Goal: Task Accomplishment & Management: Manage account settings

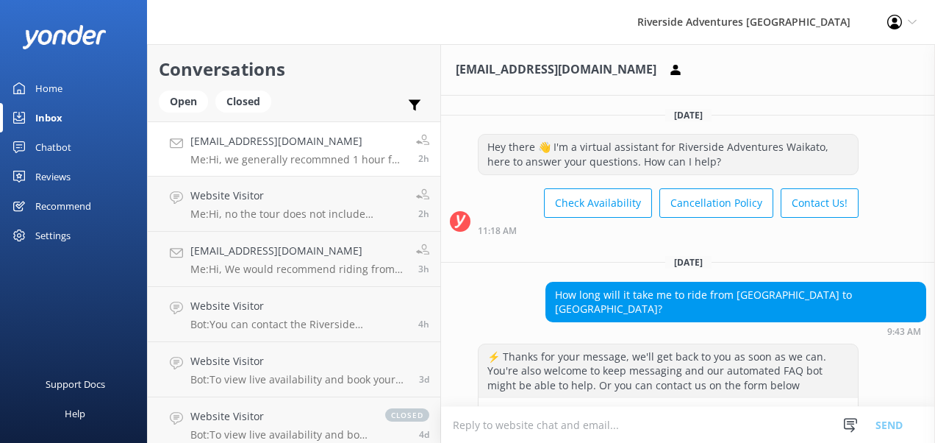
scroll to position [337, 0]
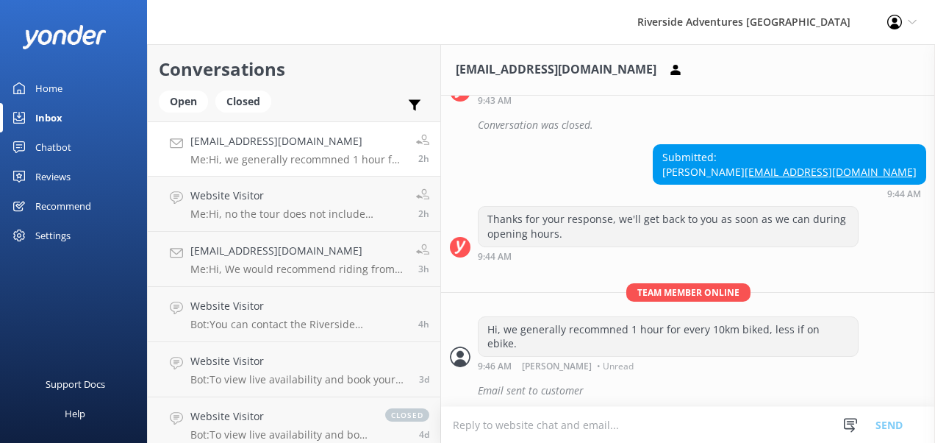
click at [860, 169] on link "[EMAIL_ADDRESS][DOMAIN_NAME]" at bounding box center [831, 172] width 172 height 14
click at [914, 21] on icon at bounding box center [912, 22] width 9 height 9
click at [845, 420] on icon at bounding box center [850, 425] width 15 height 15
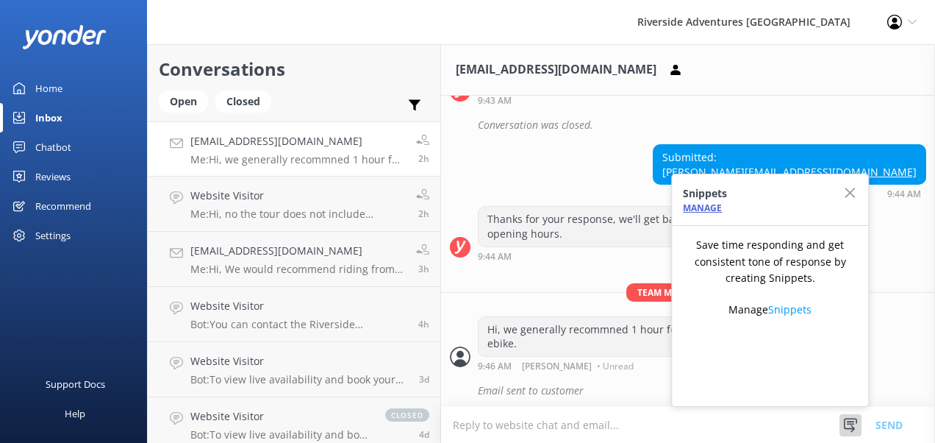
click at [697, 204] on link "Manage" at bounding box center [702, 207] width 39 height 12
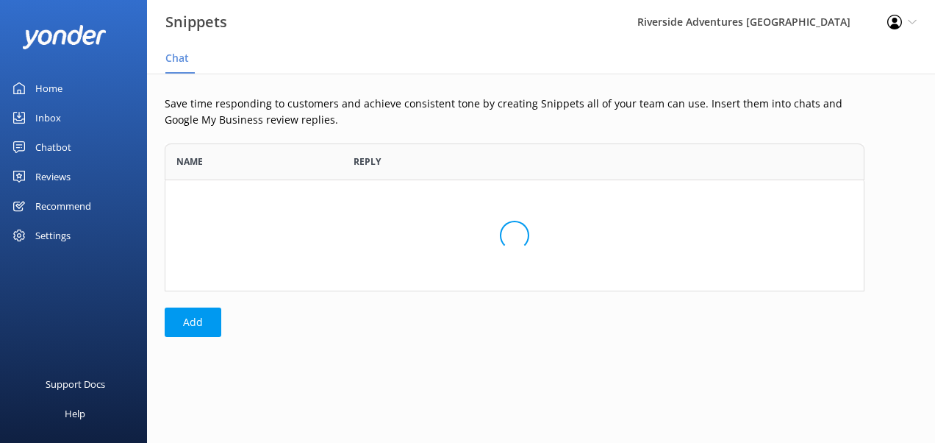
scroll to position [136, 688]
click at [200, 323] on button "Add" at bounding box center [193, 321] width 57 height 29
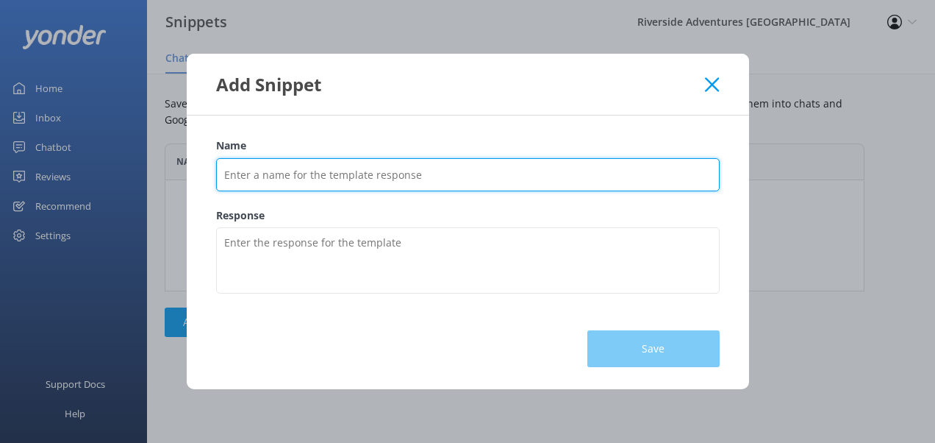
click at [244, 174] on input "Name" at bounding box center [468, 174] width 504 height 33
type input "Bike Duration timings"
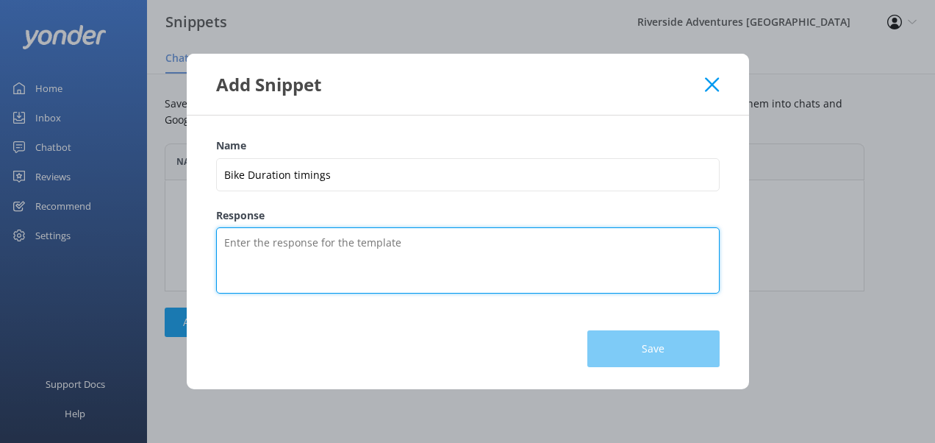
click at [226, 247] on textarea "Response" at bounding box center [468, 260] width 504 height 66
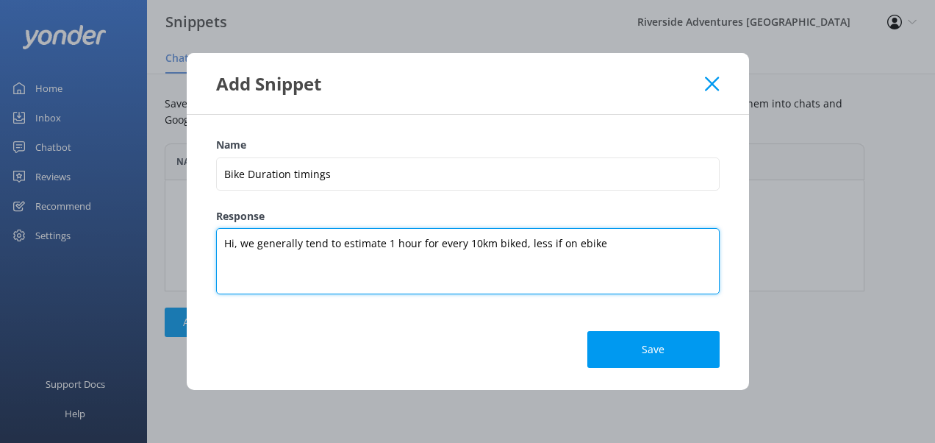
click at [238, 244] on textarea "Hi, we generally tend to estimate 1 hour for every 10km biked, less if on ebike" at bounding box center [468, 261] width 504 height 66
click at [500, 243] on textarea "Hi, without knowing individual biking and fitness abilitlity, we generally tend…" at bounding box center [468, 261] width 504 height 66
drag, startPoint x: 368, startPoint y: 265, endPoint x: 202, endPoint y: 237, distance: 168.6
click at [202, 237] on div "Name Bike Duration timings Response Hi, without knowing individual biking and f…" at bounding box center [468, 252] width 562 height 274
drag, startPoint x: 382, startPoint y: 266, endPoint x: 201, endPoint y: 240, distance: 182.8
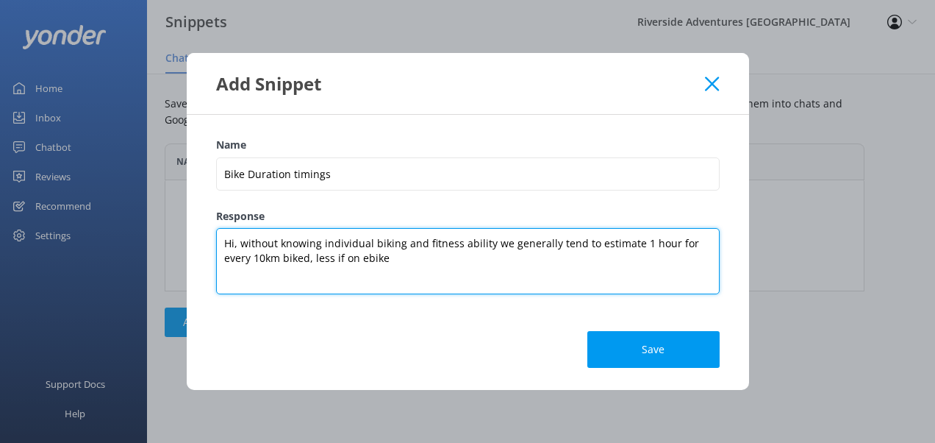
click at [201, 240] on div "Name Bike Duration timings Response Hi, without knowing individual biking and f…" at bounding box center [468, 252] width 562 height 274
paste textarea "since individual biking and fitness levels can vary, we generally estimate abou…"
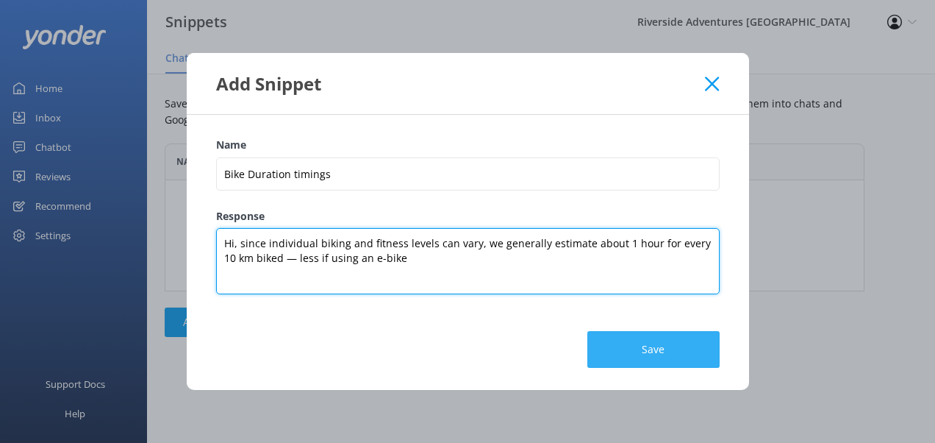
type textarea "Hi, since individual biking and fitness levels can vary, we generally estimate …"
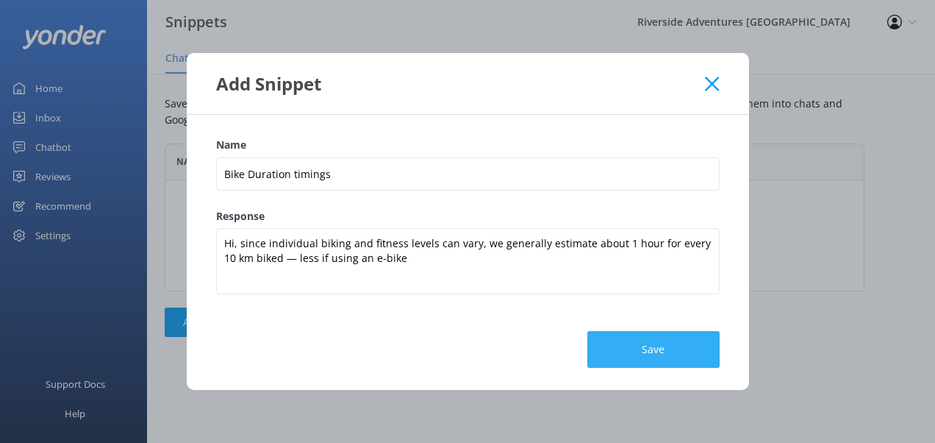
click at [618, 347] on button "Save" at bounding box center [653, 349] width 132 height 37
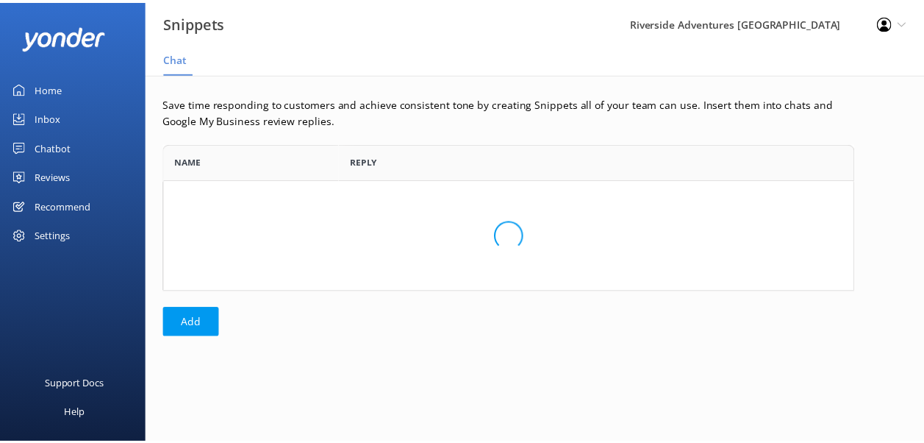
scroll to position [70, 688]
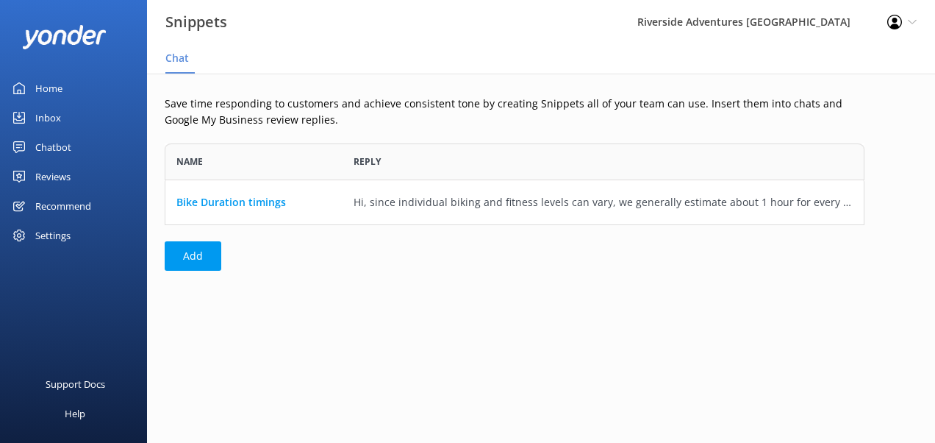
click at [51, 207] on div "Recommend" at bounding box center [63, 205] width 56 height 29
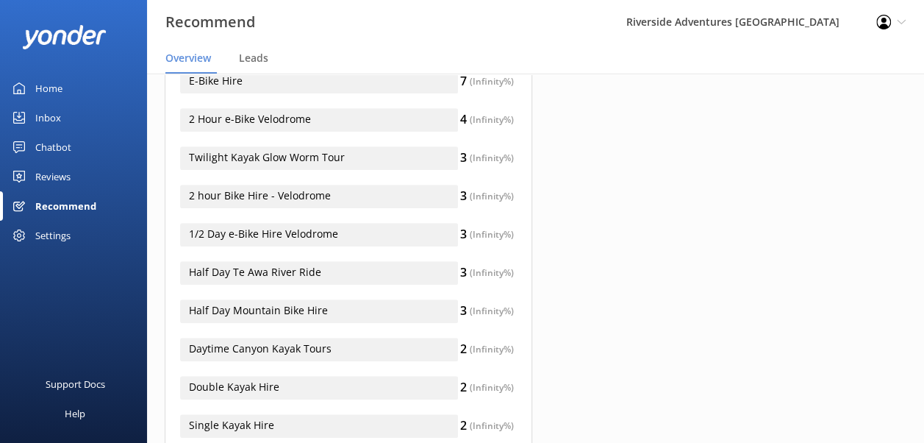
scroll to position [412, 0]
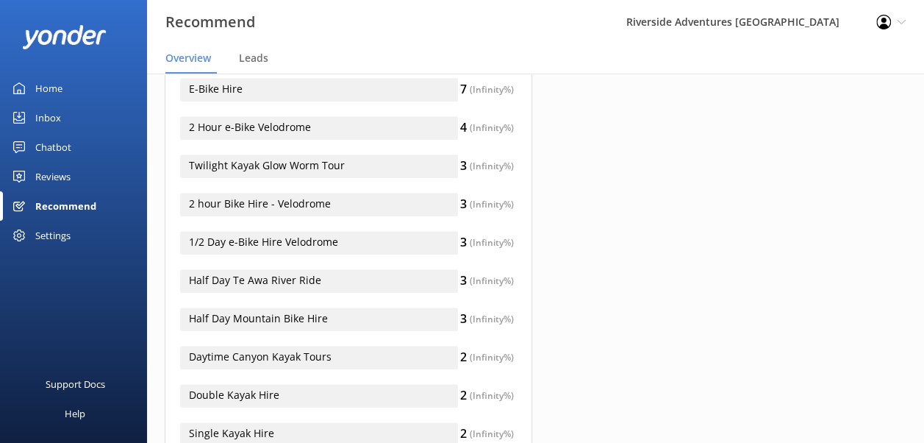
click at [47, 150] on div "Chatbot" at bounding box center [53, 146] width 36 height 29
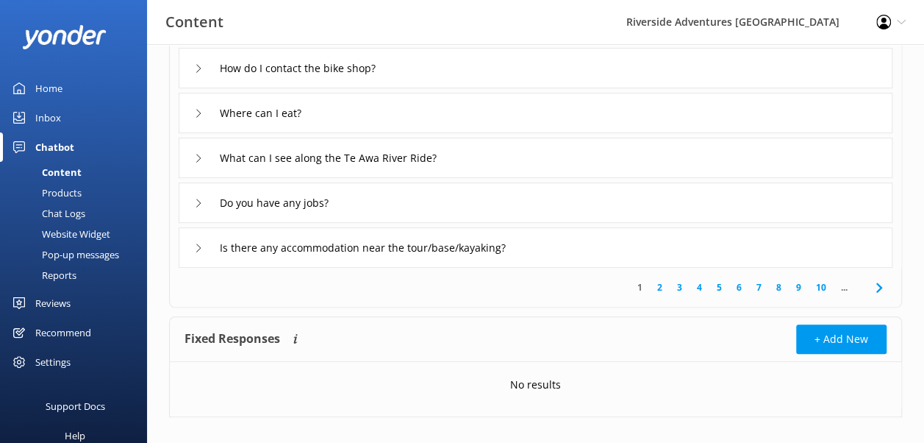
scroll to position [369, 0]
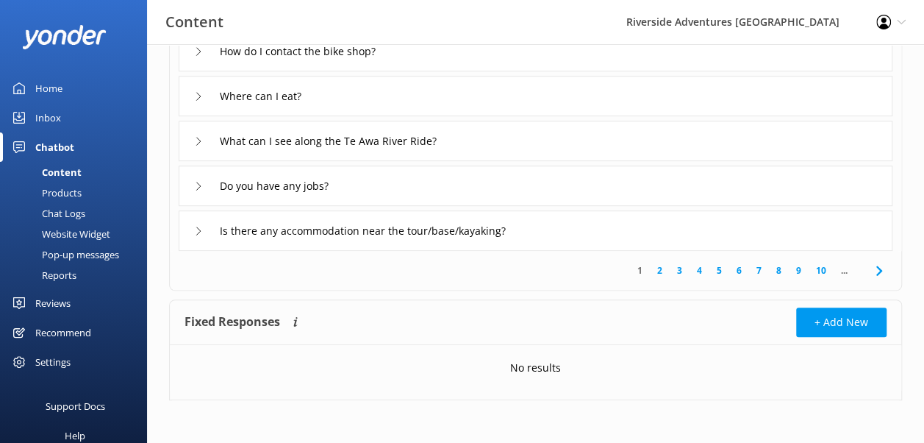
click at [657, 265] on link "2" at bounding box center [660, 270] width 20 height 14
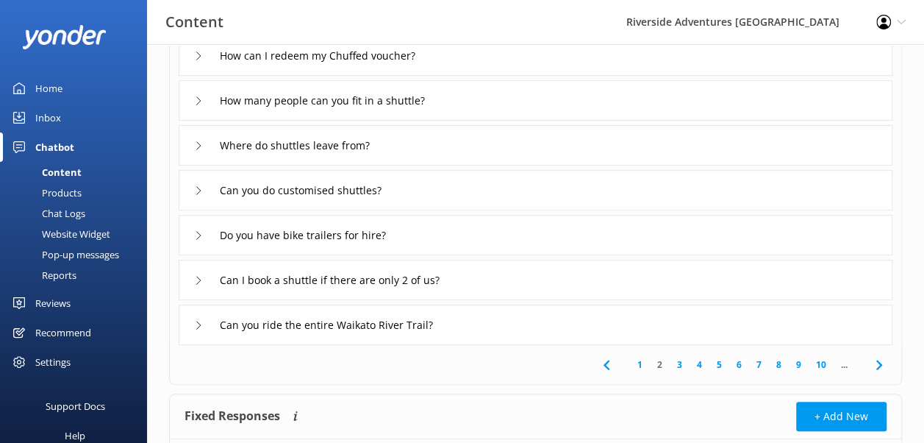
scroll to position [277, 0]
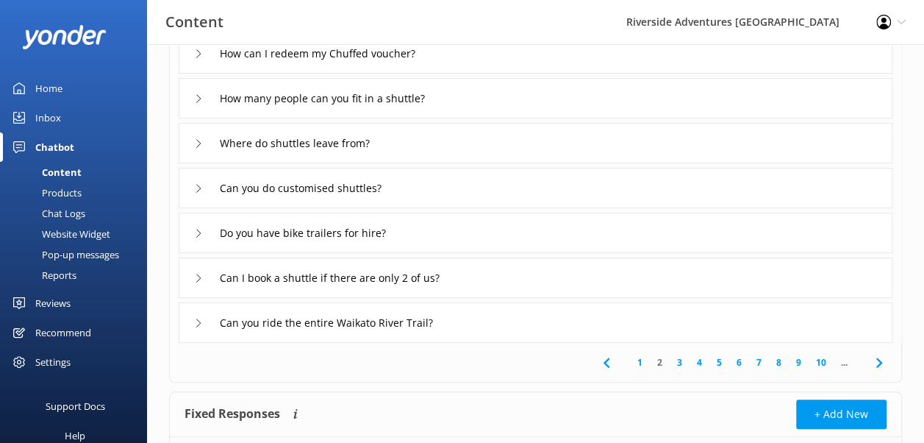
click at [682, 363] on link "3" at bounding box center [680, 362] width 20 height 14
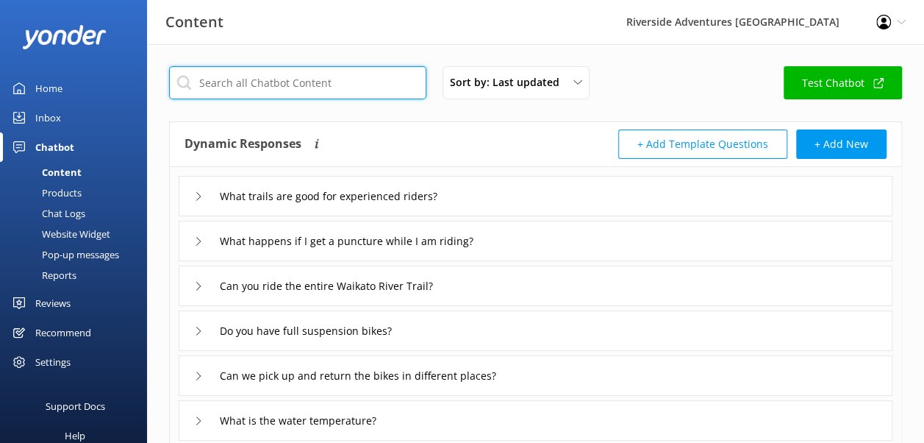
click at [276, 78] on input "text" at bounding box center [297, 82] width 257 height 33
type input "how long"
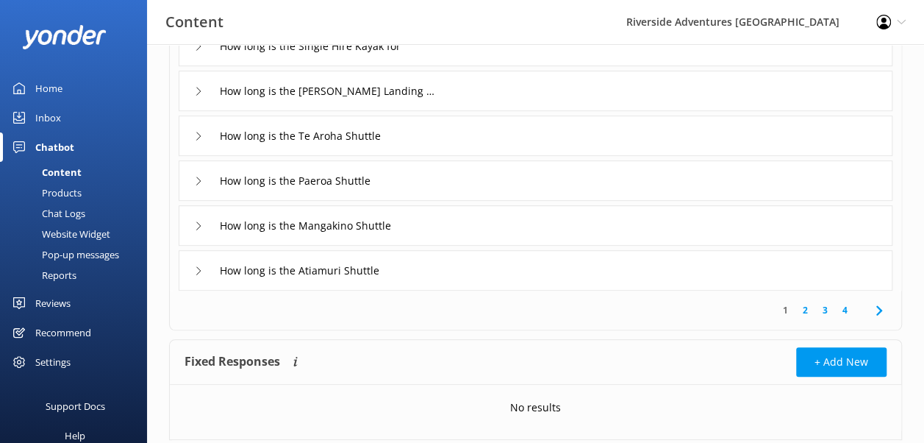
scroll to position [330, 0]
click at [804, 310] on link "2" at bounding box center [805, 309] width 20 height 14
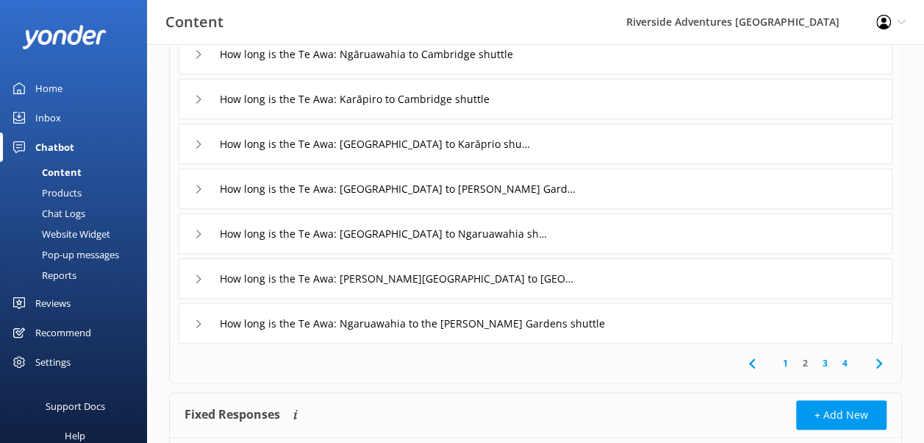
scroll to position [288, 0]
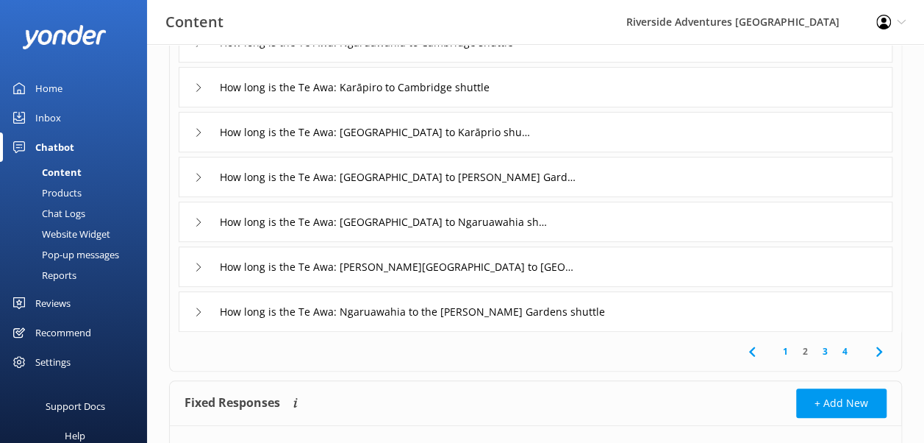
click at [828, 348] on link "3" at bounding box center [825, 351] width 20 height 14
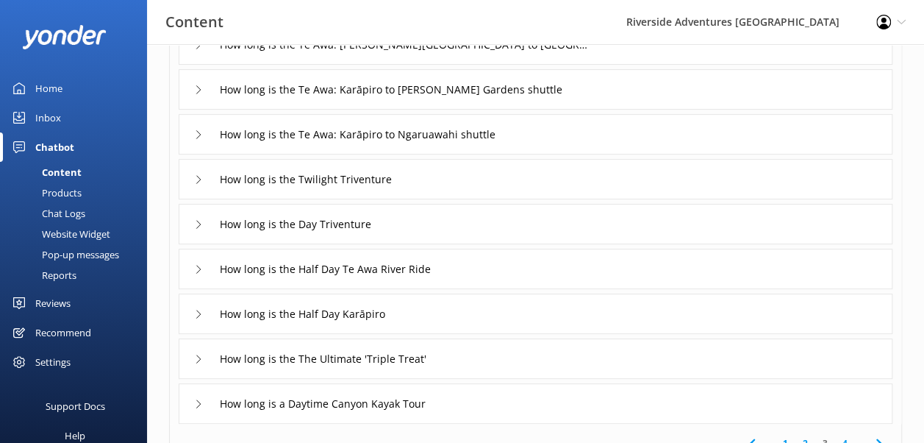
scroll to position [200, 0]
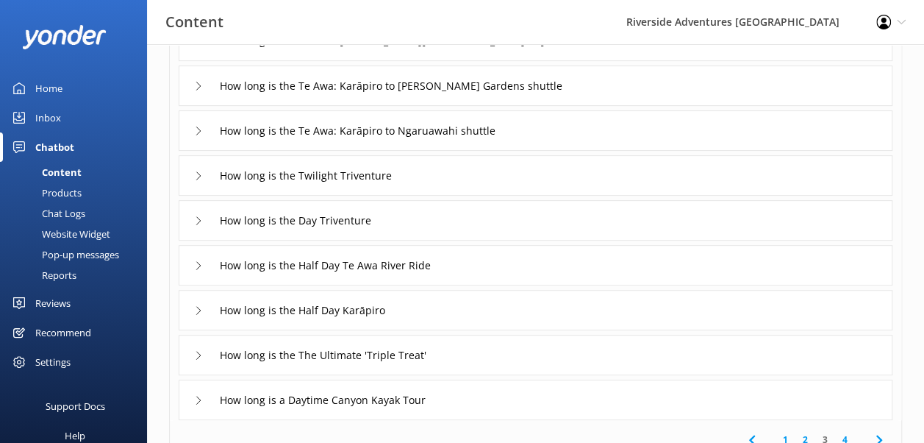
click at [201, 268] on icon at bounding box center [198, 265] width 9 height 9
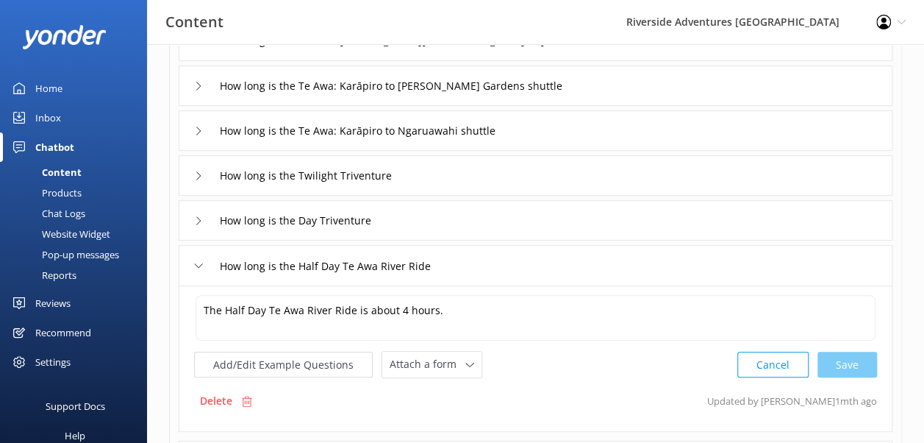
click at [198, 265] on icon at bounding box center [198, 265] width 9 height 9
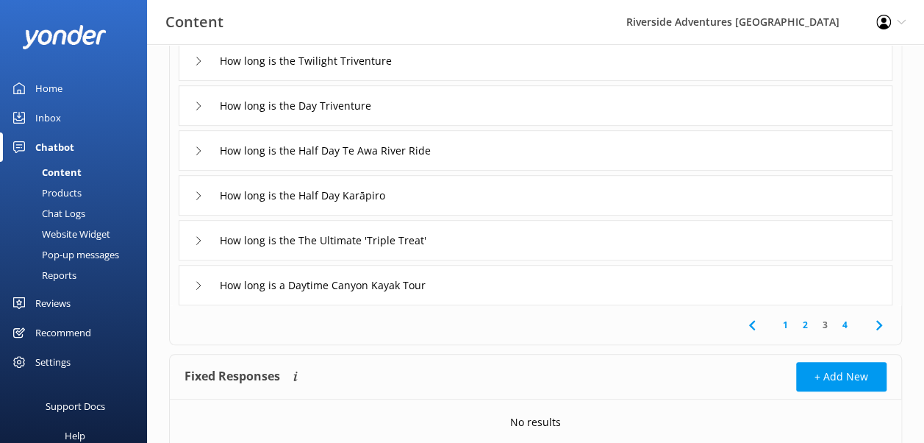
scroll to position [315, 0]
click at [842, 325] on link "4" at bounding box center [845, 325] width 20 height 14
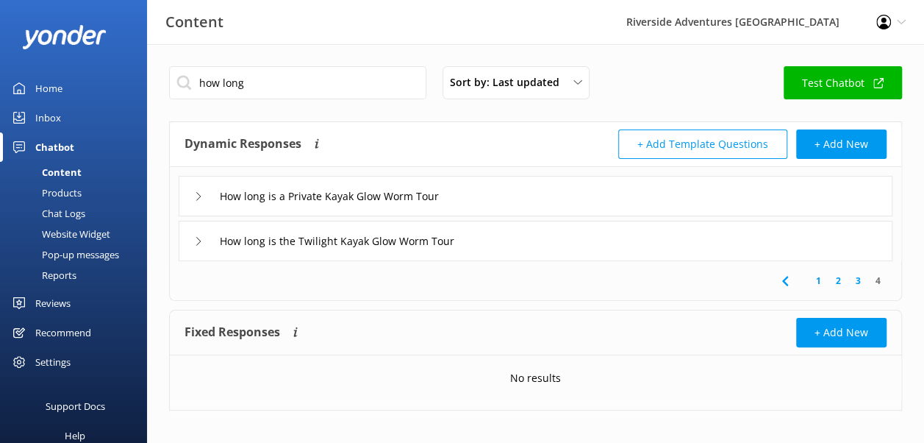
click at [64, 194] on div "Products" at bounding box center [45, 192] width 73 height 21
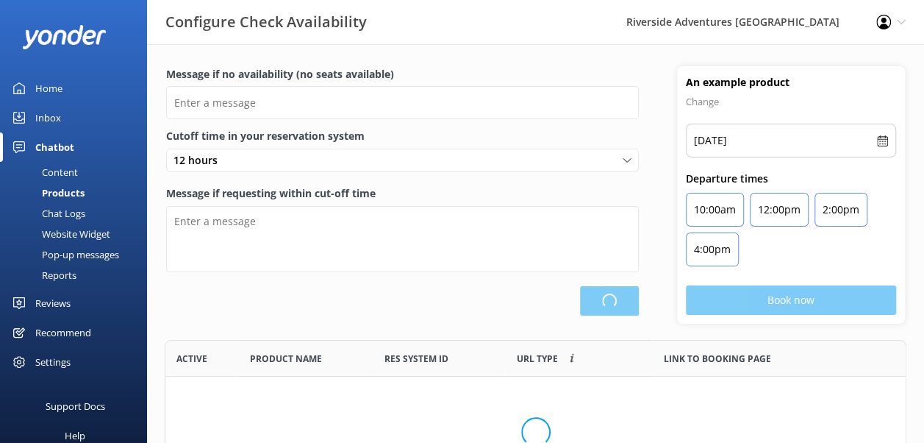
scroll to position [136, 730]
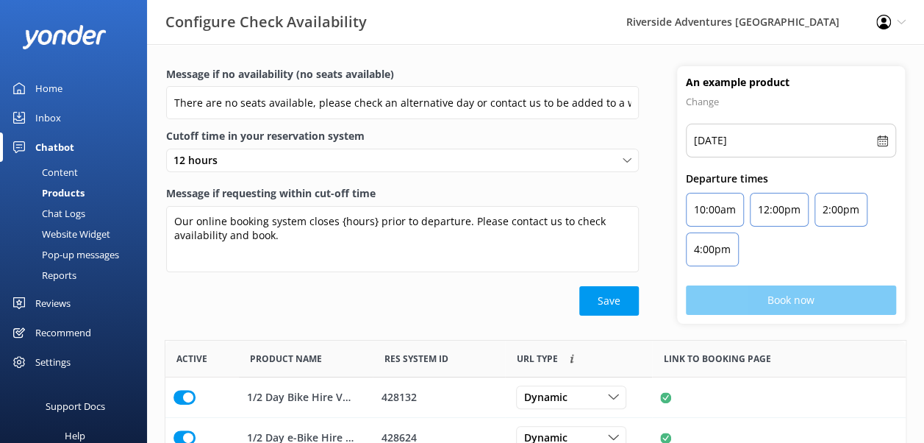
type input "There are no seats available, please check an alternative day or contact us to …"
type textarea "Our online booking system closes {hours} prior to departure. Please contact us …"
click at [64, 213] on div "Chat Logs" at bounding box center [47, 213] width 76 height 21
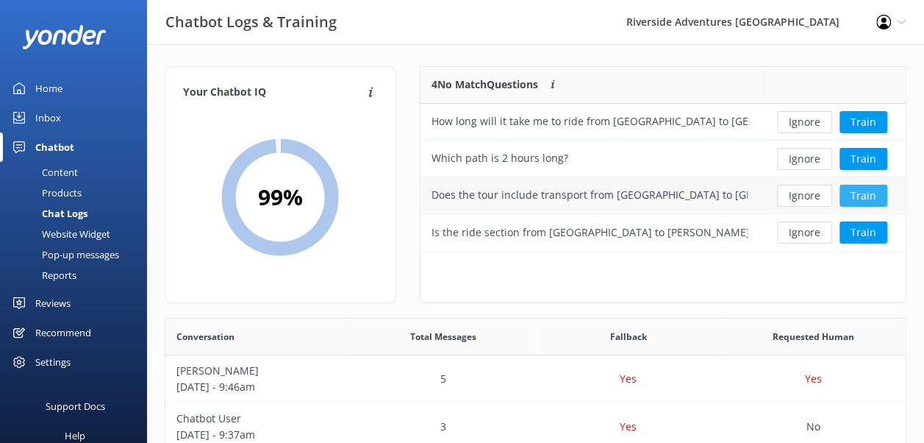
click at [865, 200] on button "Train" at bounding box center [864, 196] width 48 height 22
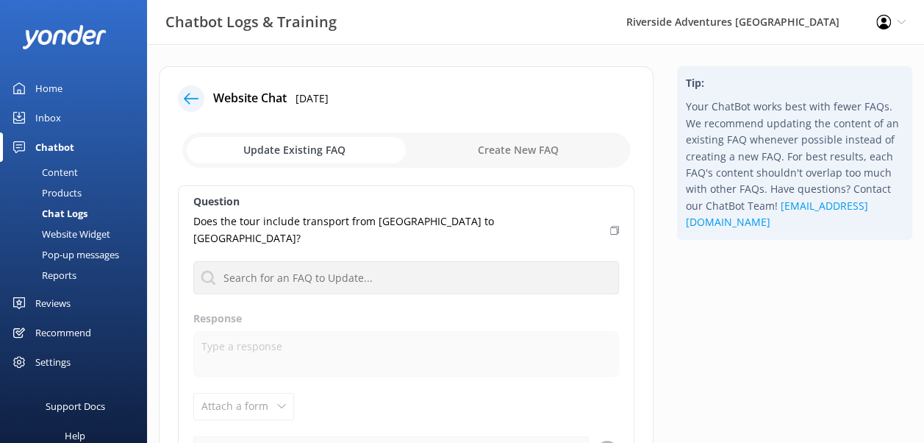
click at [193, 98] on use at bounding box center [191, 98] width 15 height 11
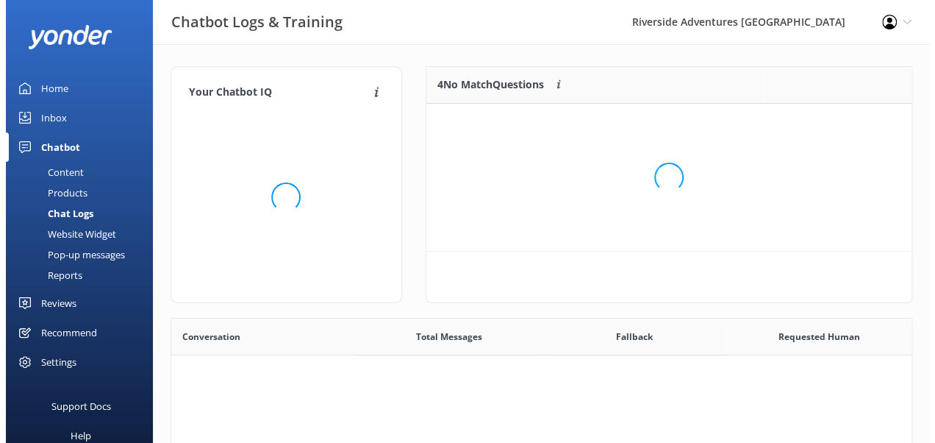
scroll to position [504, 729]
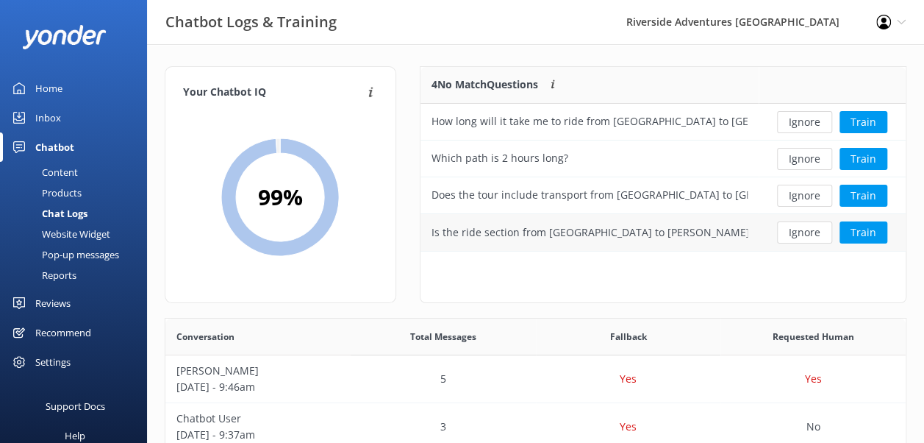
click at [595, 229] on div "Is the ride section from [GEOGRAPHIC_DATA] to [PERSON_NAME][GEOGRAPHIC_DATA] st…" at bounding box center [590, 232] width 316 height 16
click at [724, 234] on div "Is the ride section from [GEOGRAPHIC_DATA] to [PERSON_NAME][GEOGRAPHIC_DATA] st…" at bounding box center [590, 232] width 316 height 16
click at [861, 226] on button "Train" at bounding box center [864, 232] width 48 height 22
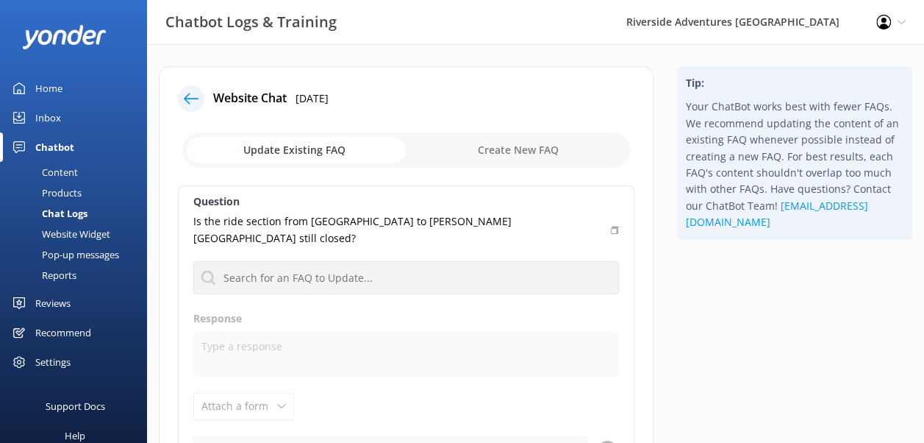
click at [99, 232] on div "Website Widget" at bounding box center [59, 233] width 101 height 21
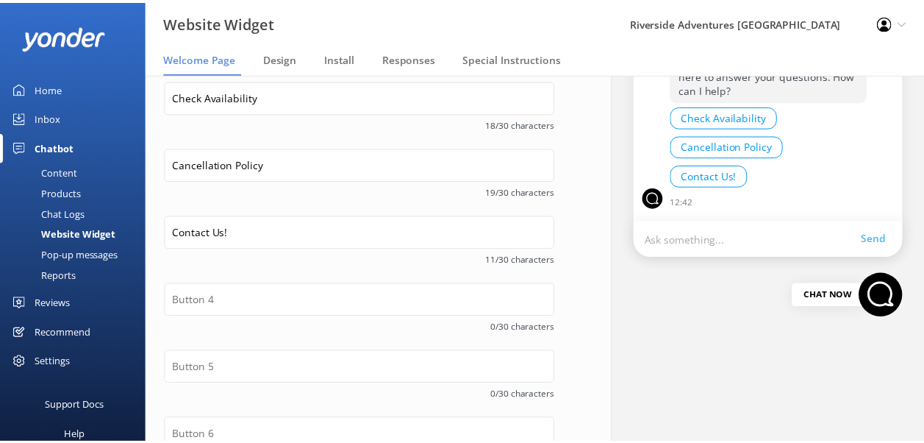
scroll to position [281, 0]
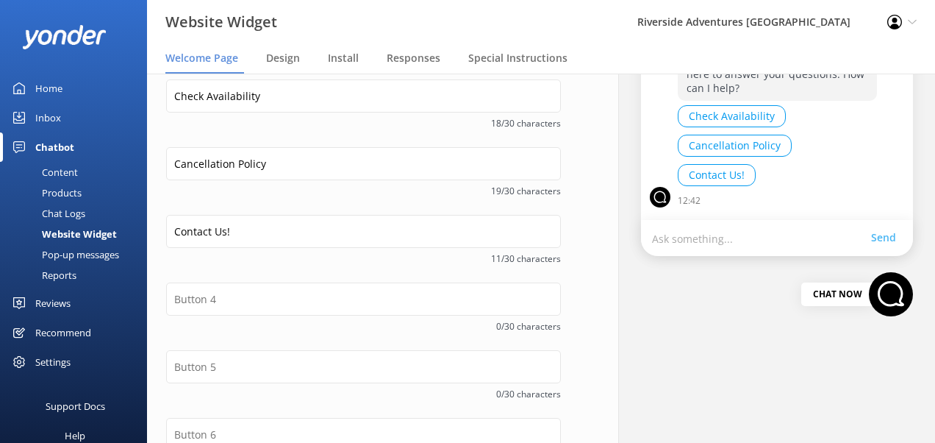
click at [68, 259] on div "Pop-up messages" at bounding box center [64, 254] width 110 height 21
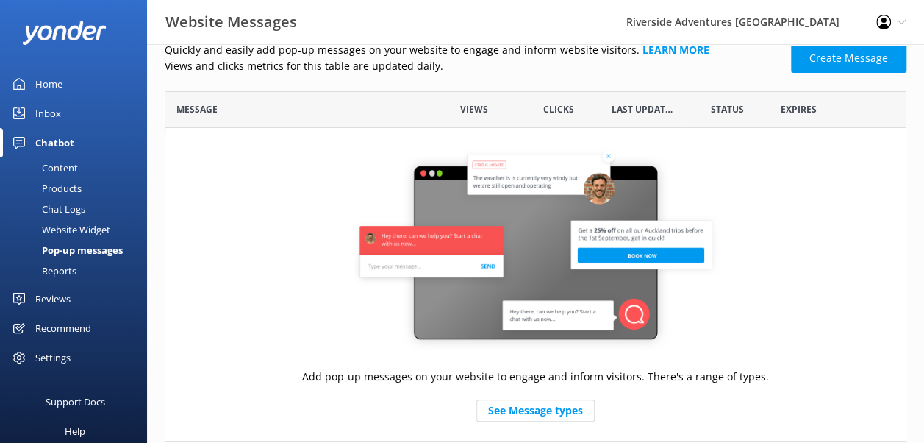
scroll to position [51, 0]
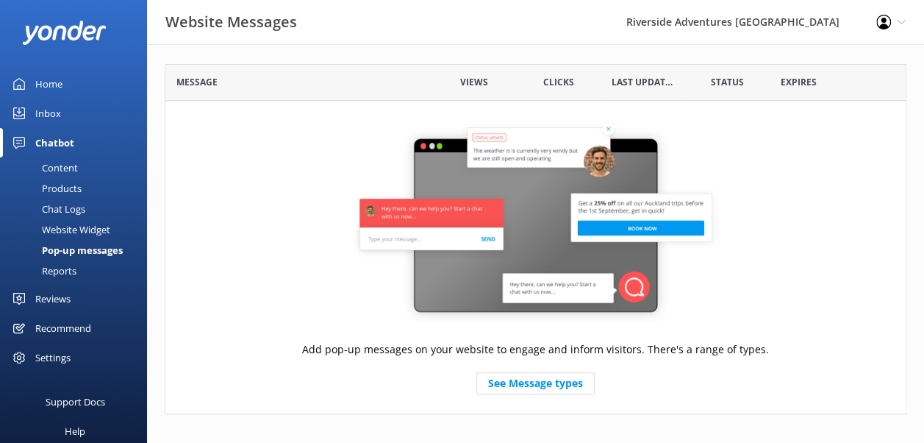
click at [56, 269] on div "Reports" at bounding box center [43, 270] width 68 height 21
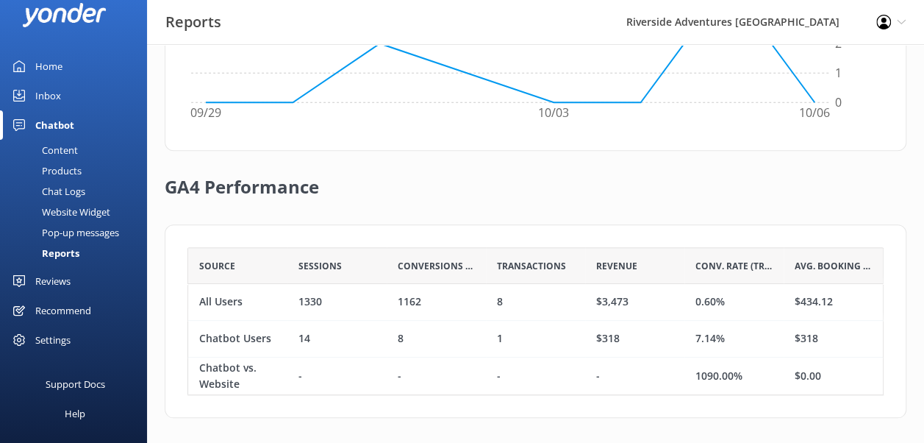
scroll to position [580, 0]
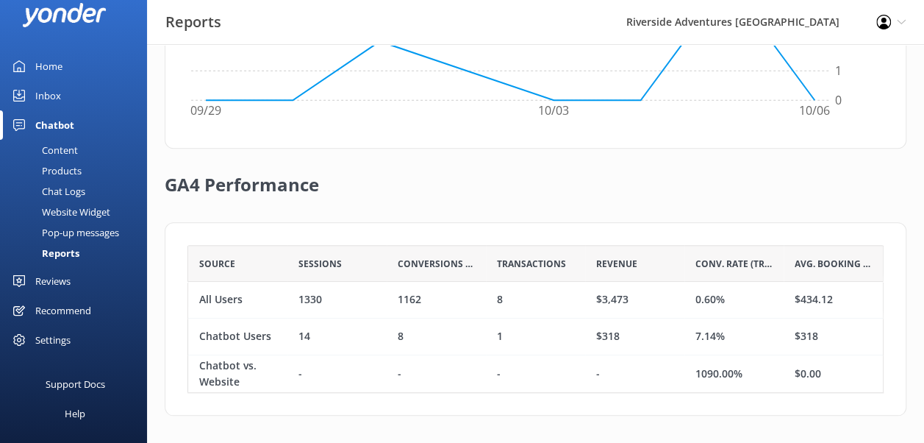
click at [46, 96] on div "Inbox" at bounding box center [48, 95] width 26 height 29
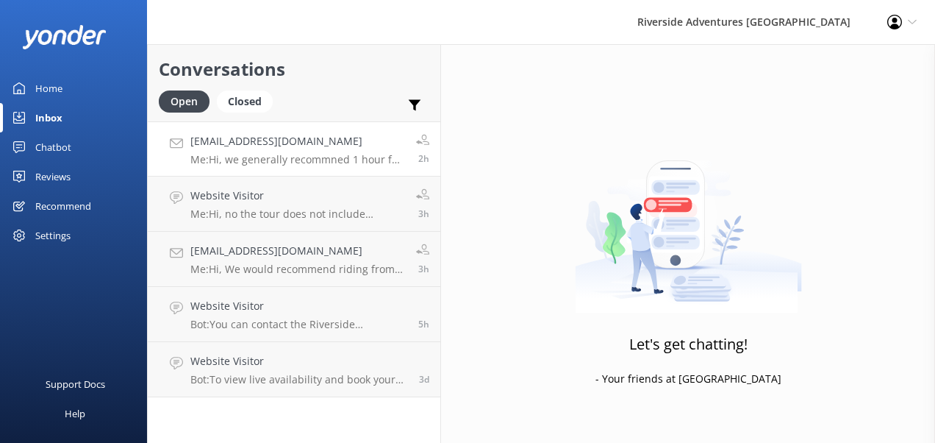
click at [244, 151] on div "[EMAIL_ADDRESS][DOMAIN_NAME] Me: Hi, we generally recommned 1 hour for every 10…" at bounding box center [297, 149] width 215 height 32
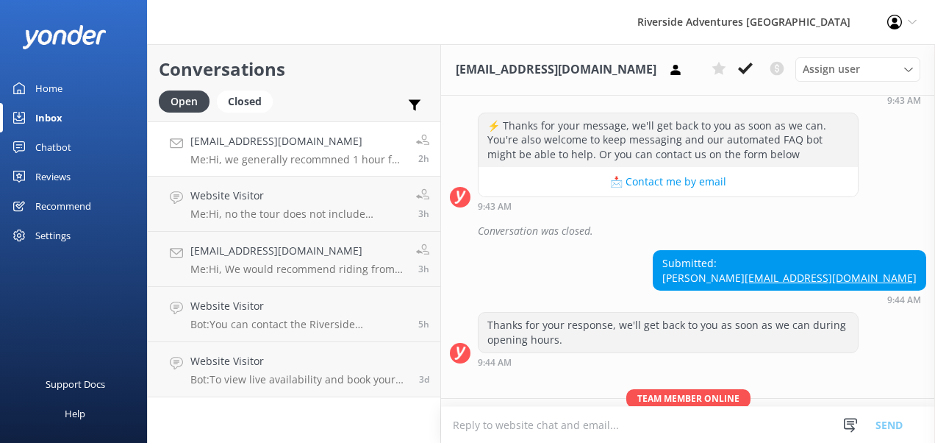
scroll to position [337, 0]
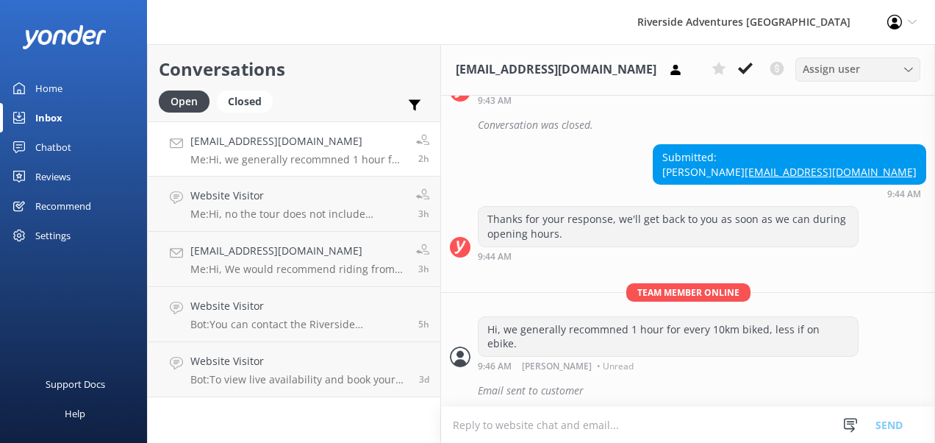
click at [912, 62] on div "Assign user" at bounding box center [858, 69] width 118 height 16
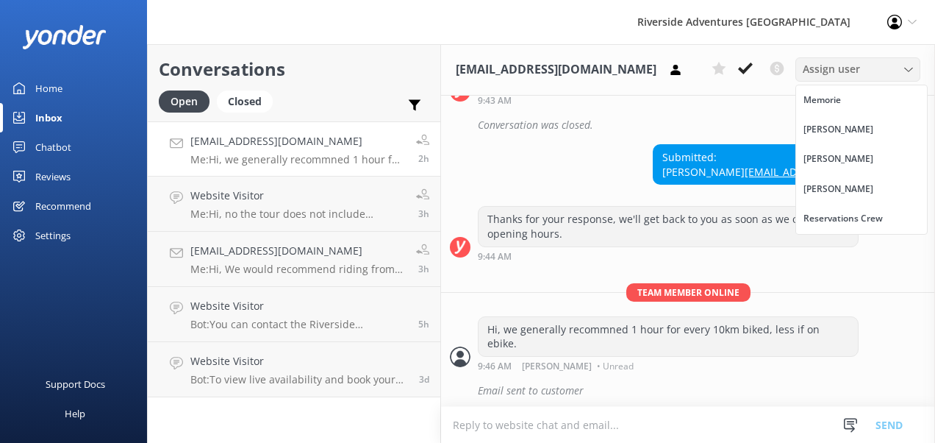
click at [912, 62] on div "Assign user" at bounding box center [858, 69] width 118 height 16
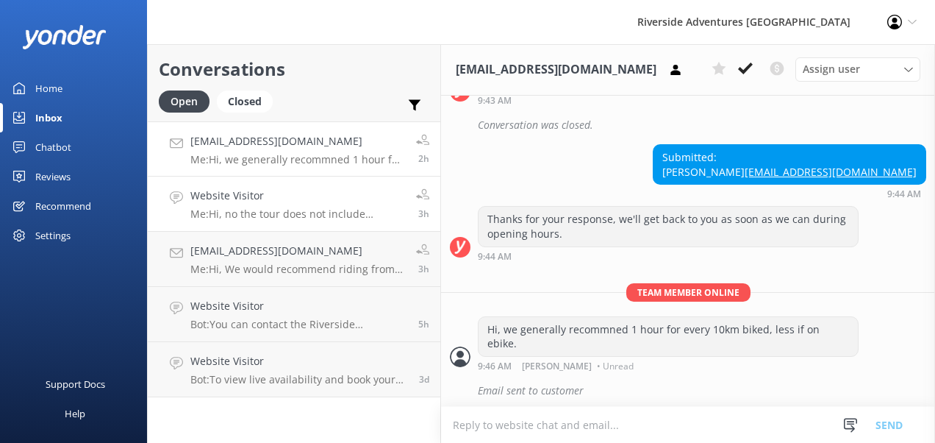
click at [291, 201] on h4 "Website Visitor" at bounding box center [297, 195] width 215 height 16
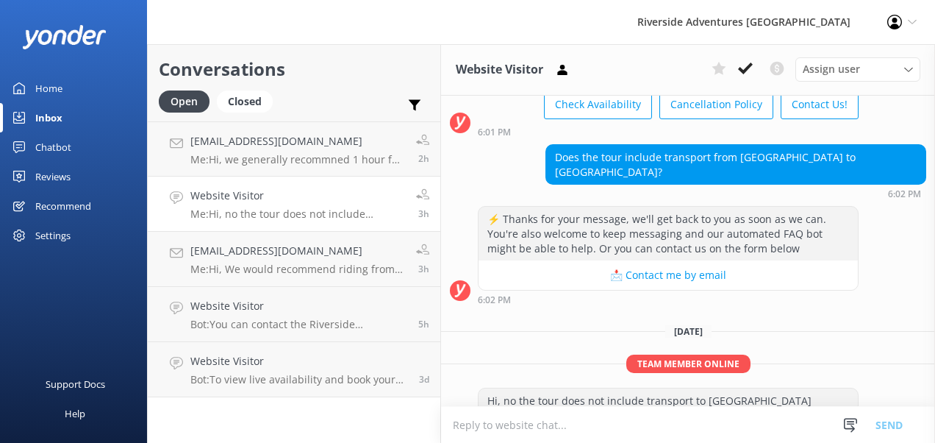
scroll to position [125, 0]
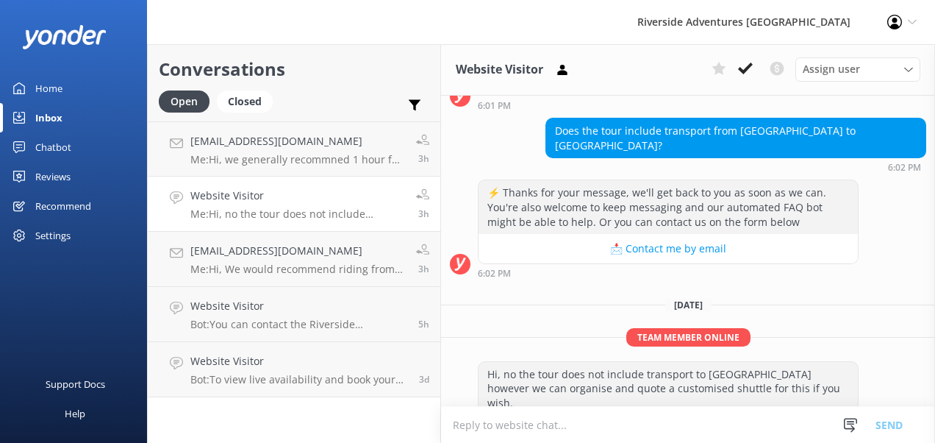
click at [46, 93] on div "Home" at bounding box center [48, 88] width 27 height 29
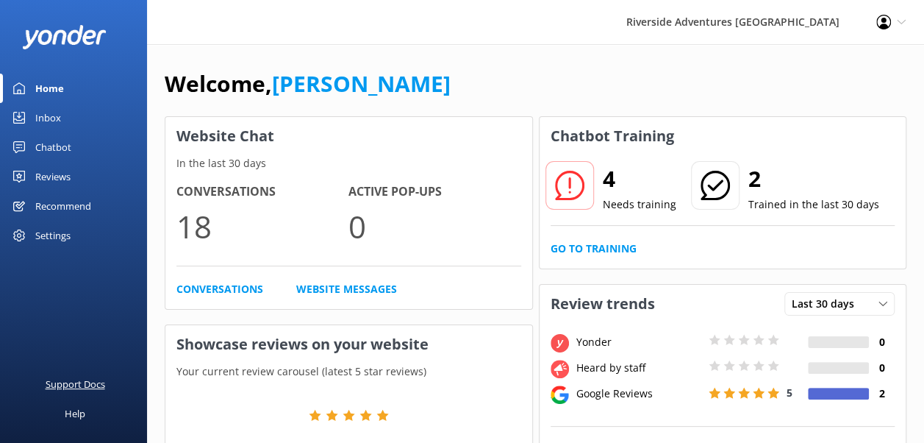
click at [91, 384] on div "Support Docs" at bounding box center [76, 383] width 60 height 29
click at [55, 234] on div "Settings" at bounding box center [52, 235] width 35 height 29
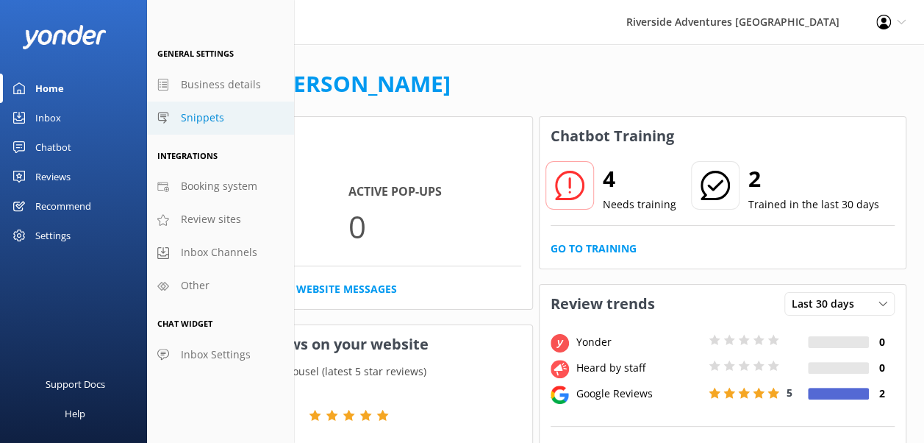
click at [198, 118] on span "Snippets" at bounding box center [202, 118] width 43 height 16
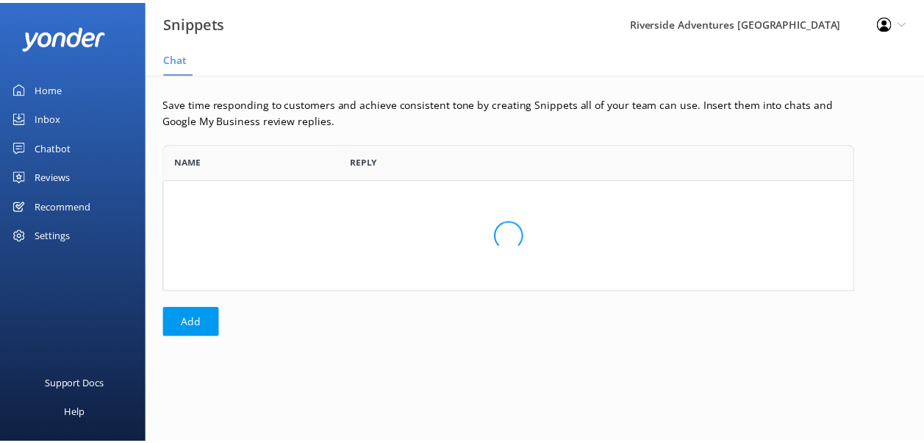
scroll to position [70, 688]
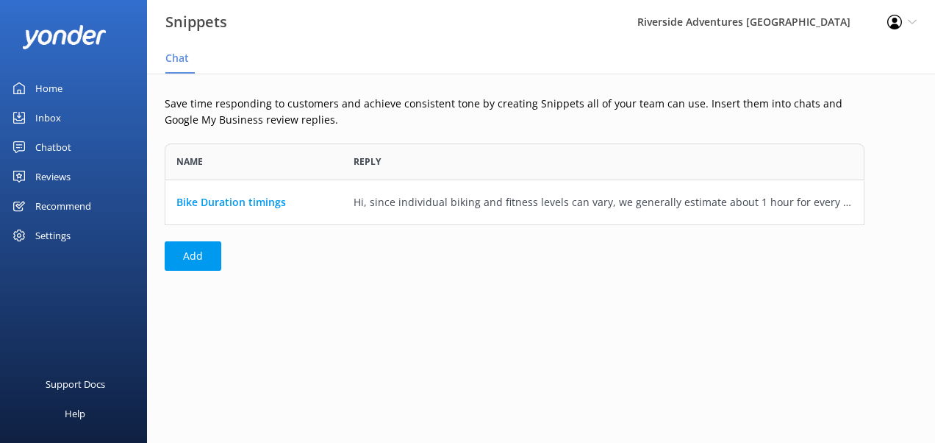
click at [49, 237] on div "Settings" at bounding box center [52, 235] width 35 height 29
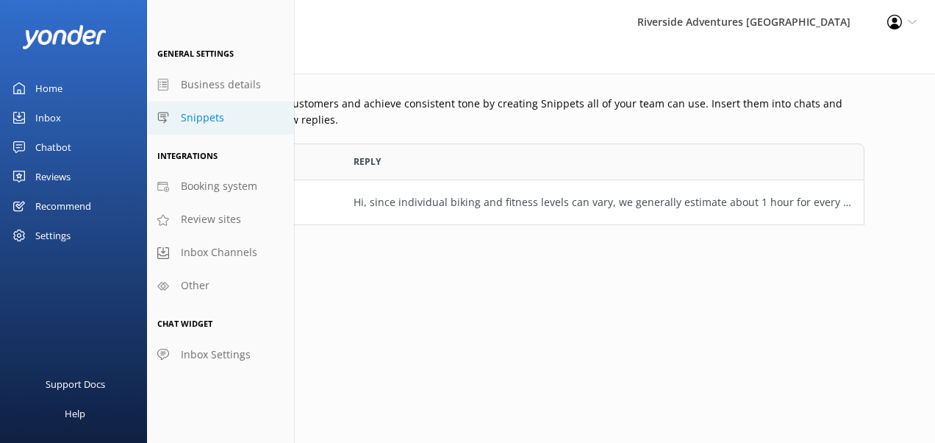
click at [195, 119] on span "Snippets" at bounding box center [202, 118] width 43 height 16
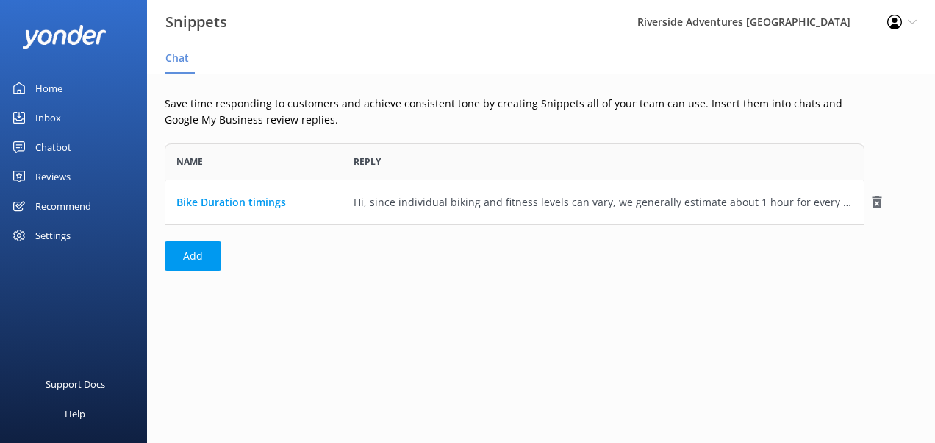
click at [354, 201] on div "Hi, since individual biking and fitness levels can vary, we generally estimate …" at bounding box center [603, 202] width 499 height 16
click at [51, 235] on div "Settings" at bounding box center [52, 235] width 35 height 29
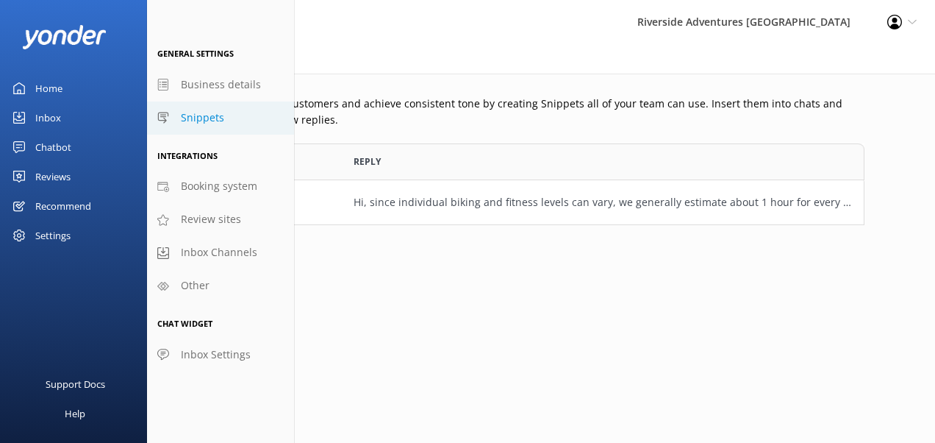
click at [51, 118] on div "Inbox" at bounding box center [48, 117] width 26 height 29
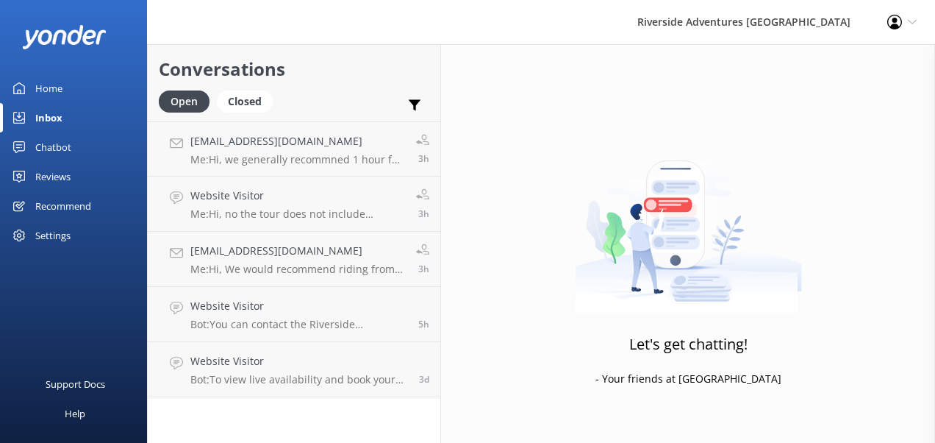
click at [51, 153] on div "Chatbot" at bounding box center [53, 146] width 36 height 29
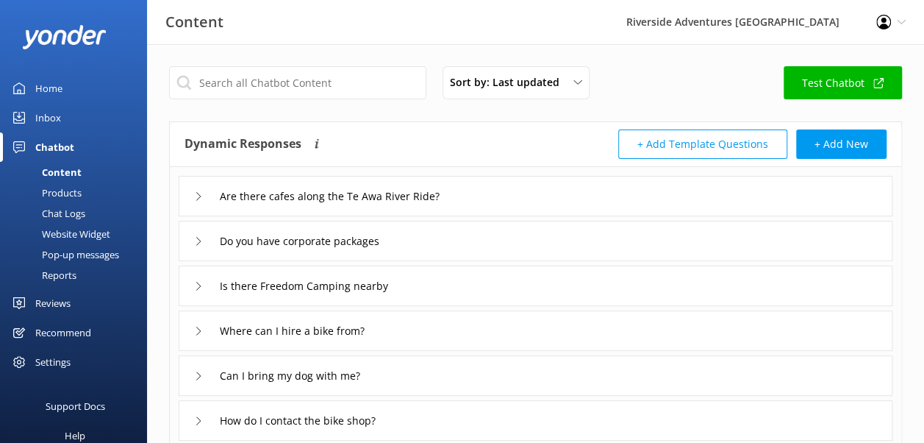
click at [47, 113] on div "Inbox" at bounding box center [48, 117] width 26 height 29
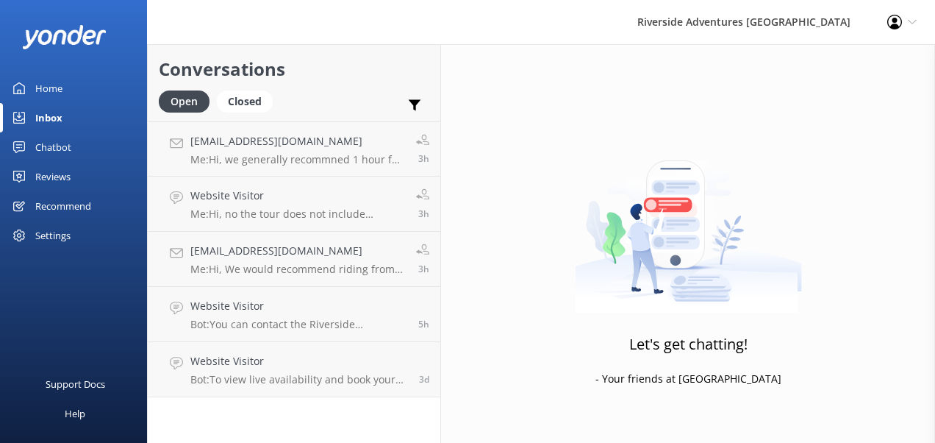
click at [45, 86] on div "Home" at bounding box center [48, 88] width 27 height 29
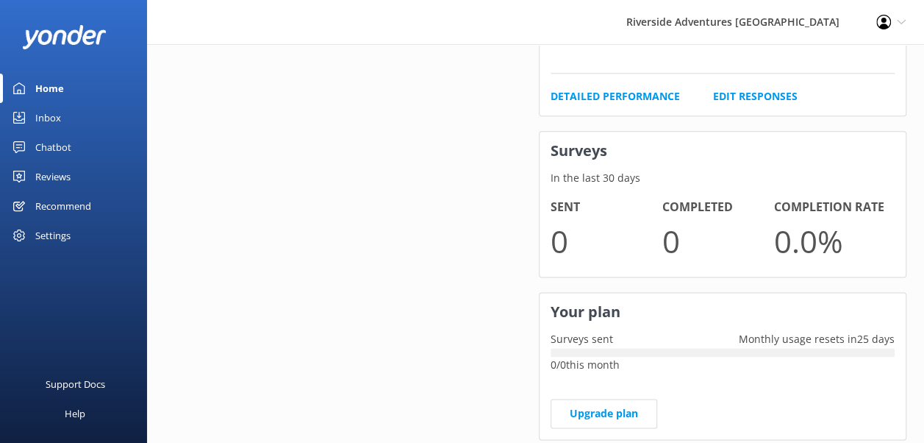
scroll to position [918, 0]
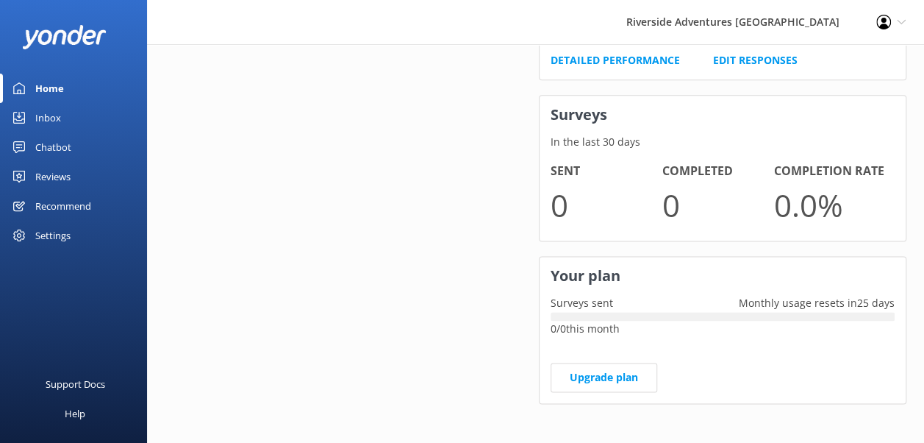
click at [47, 138] on div "Chatbot" at bounding box center [53, 146] width 36 height 29
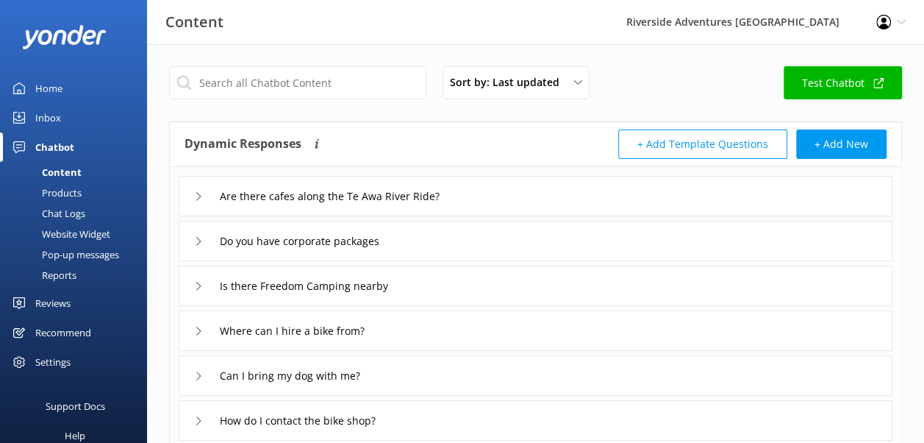
click at [57, 279] on div "Reports" at bounding box center [43, 275] width 68 height 21
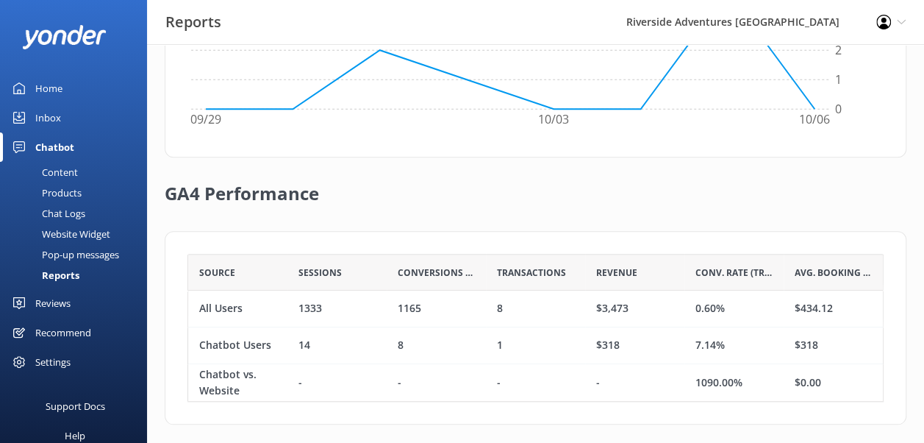
scroll to position [580, 0]
